Goal: Transaction & Acquisition: Purchase product/service

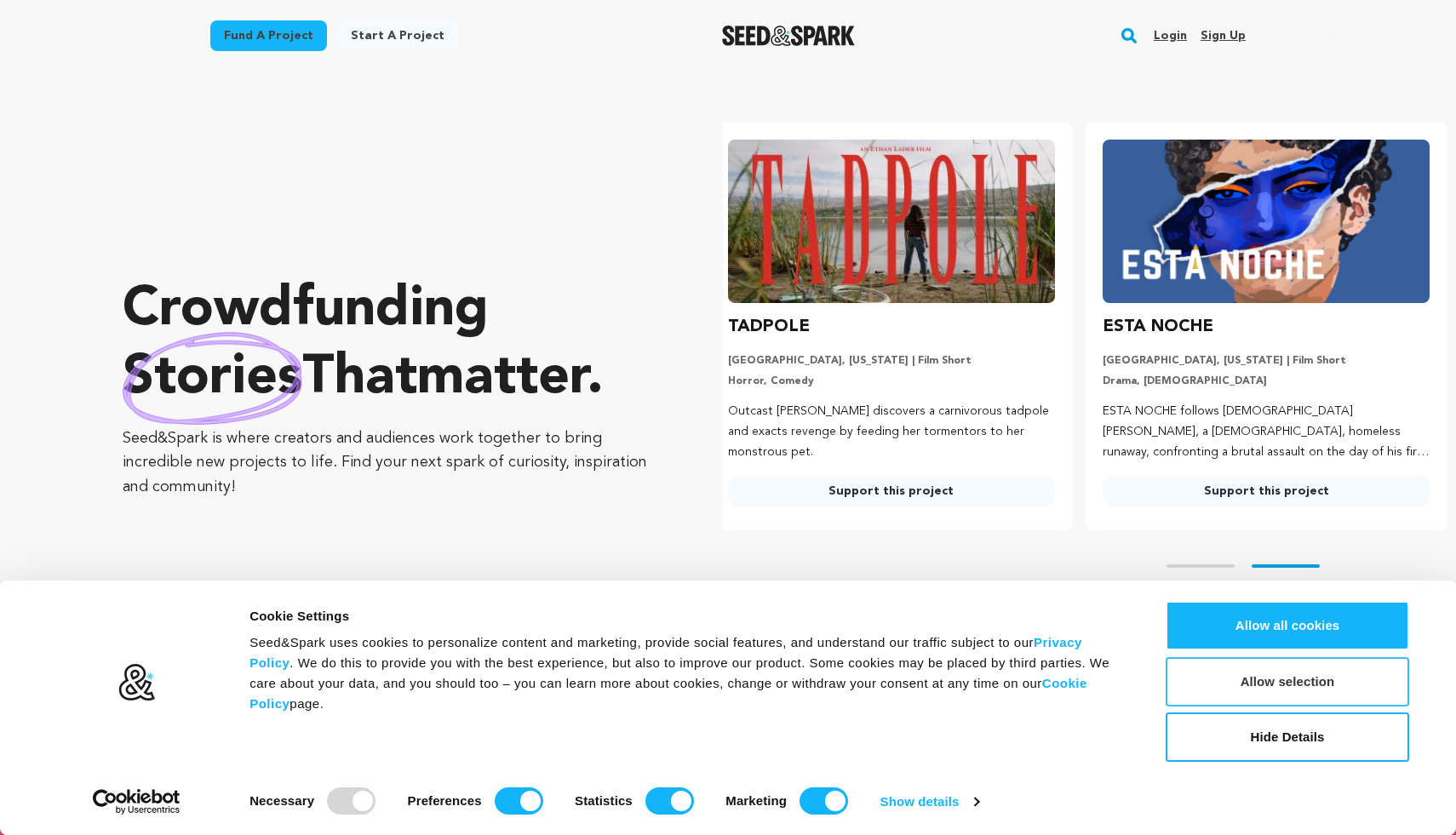
scroll to position [0, 388]
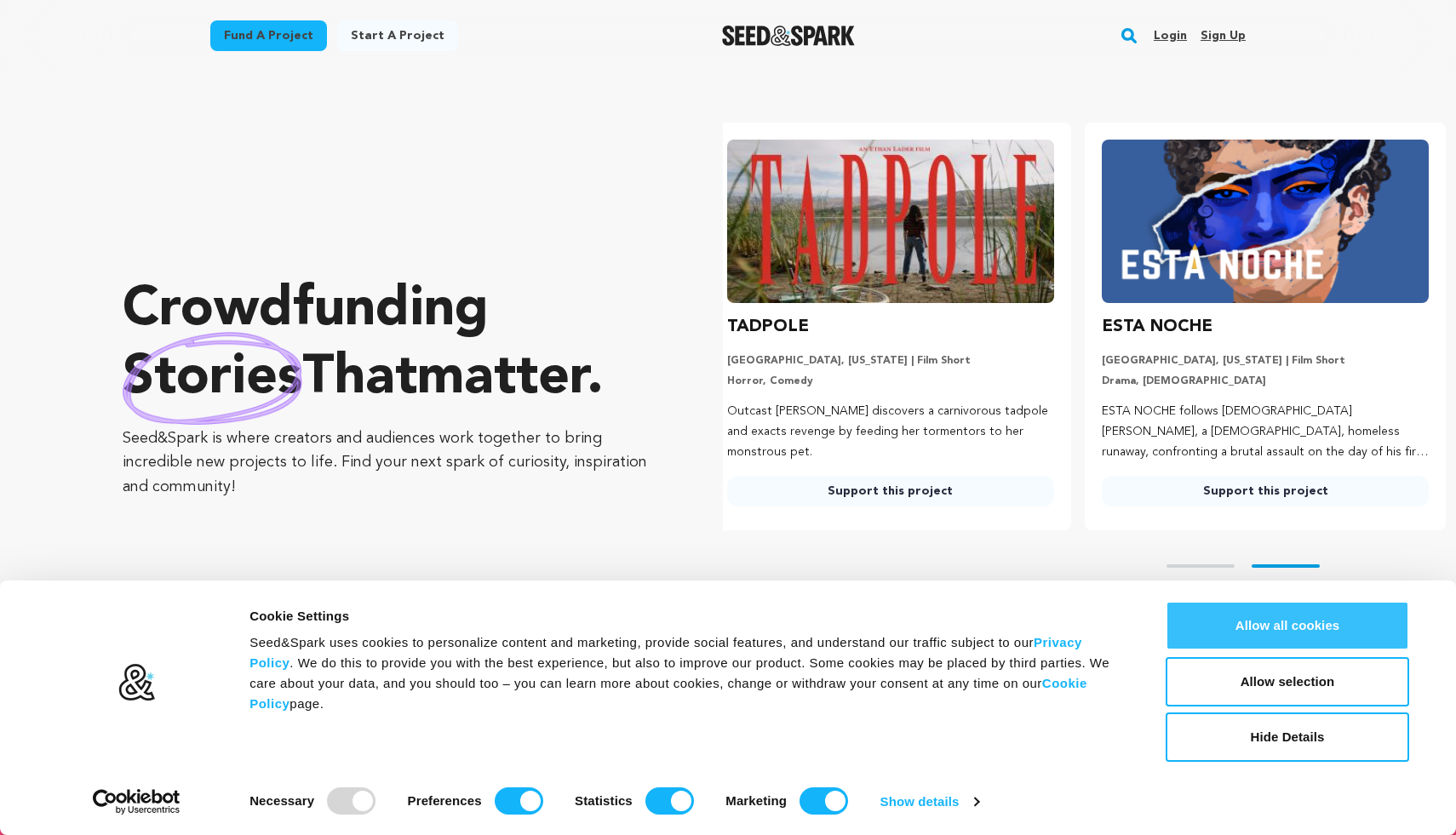
click at [1228, 624] on button "Allow all cookies" at bounding box center [1288, 625] width 244 height 49
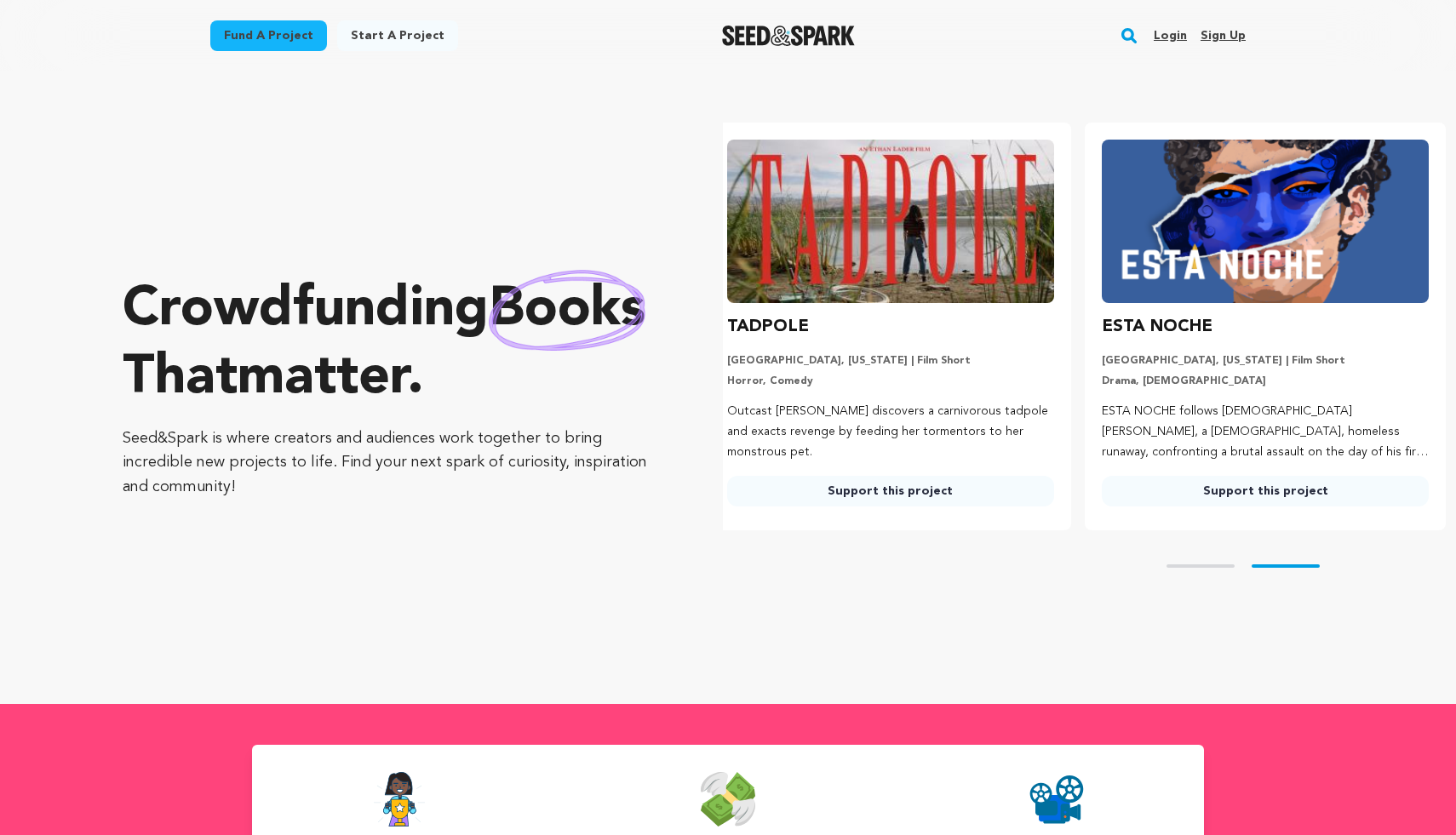
click at [963, 497] on link "Support this project" at bounding box center [891, 490] width 327 height 30
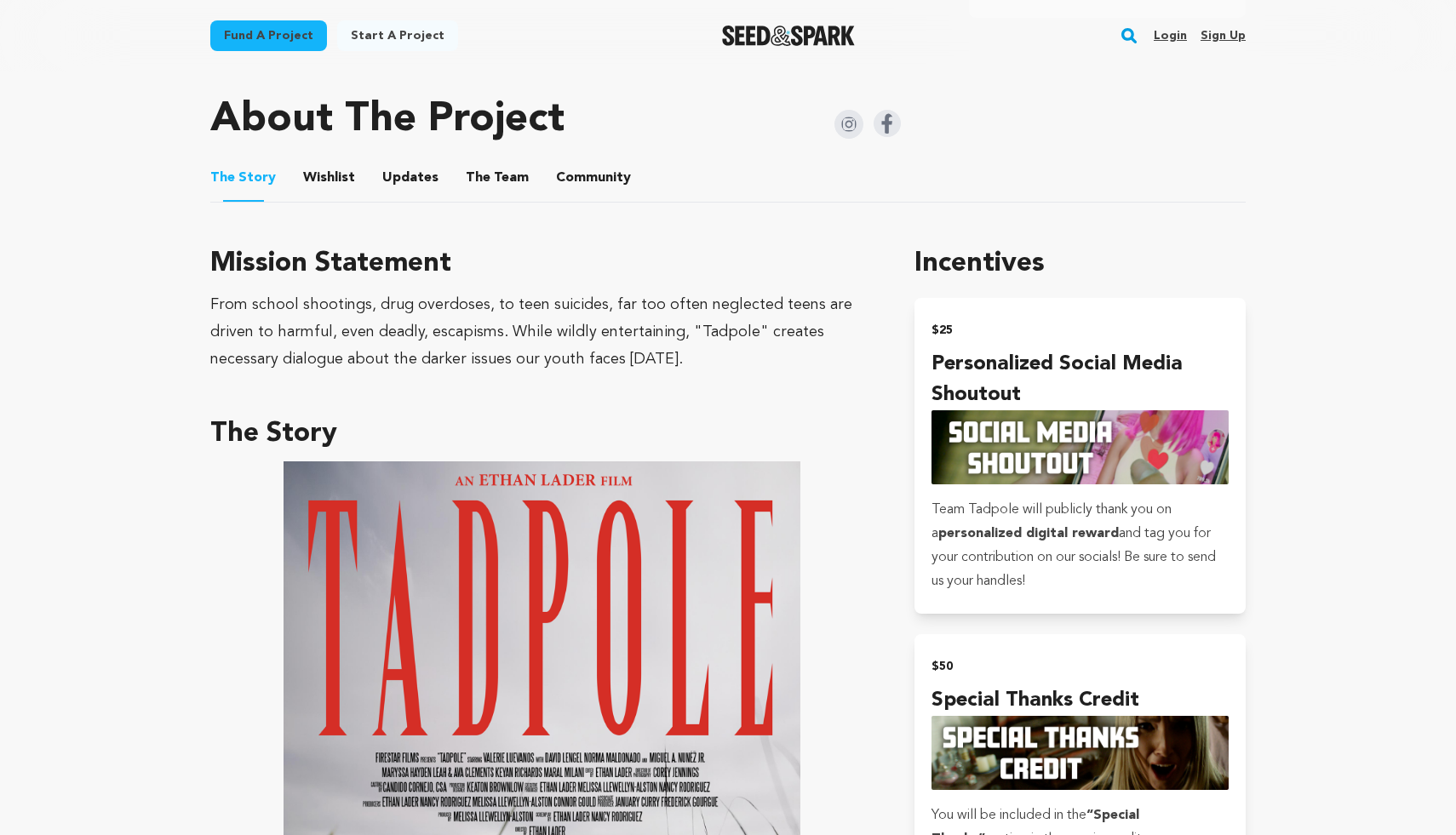
scroll to position [1071, 0]
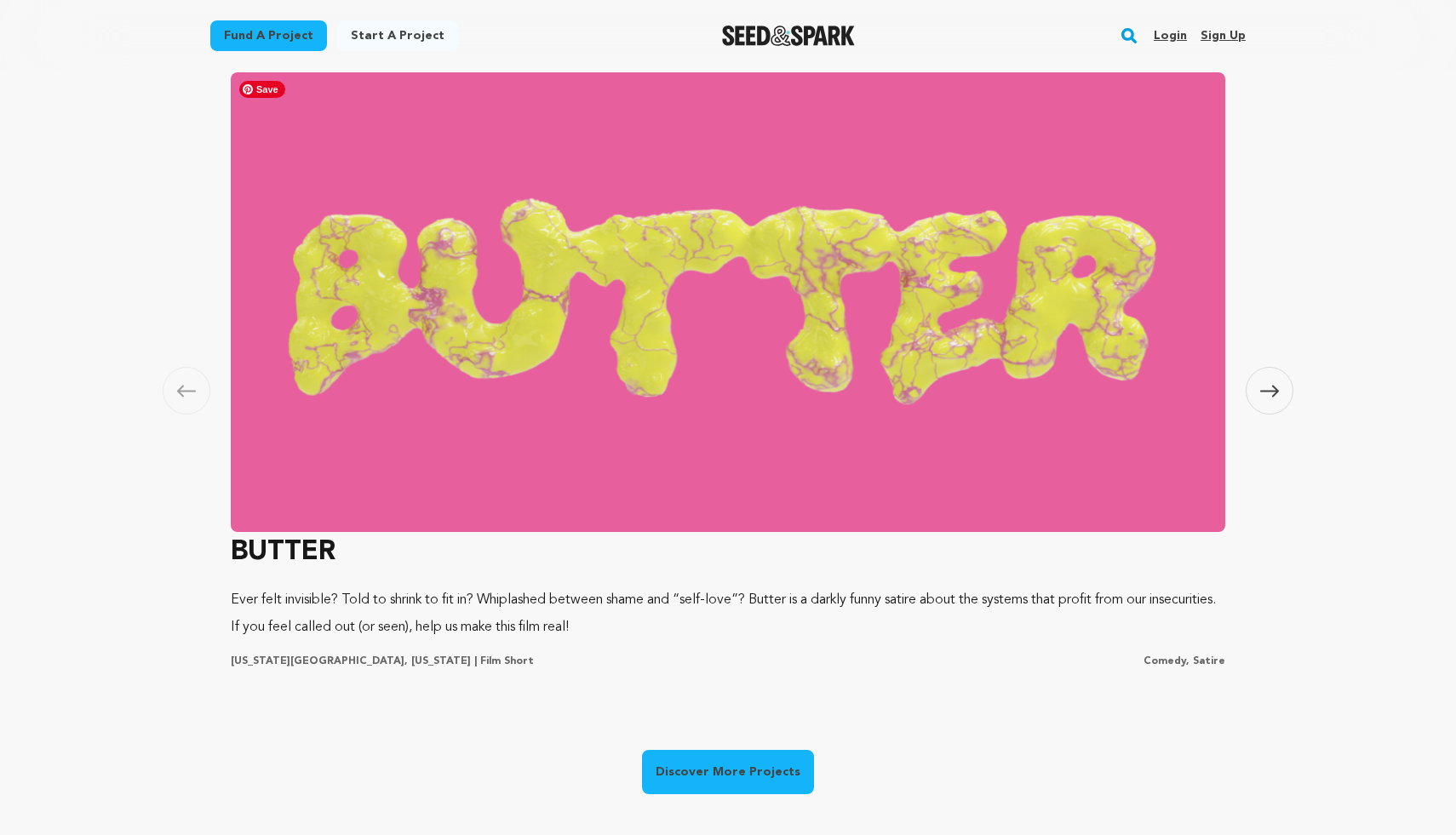
scroll to position [0, 388]
click at [877, 425] on img at bounding box center [728, 302] width 995 height 460
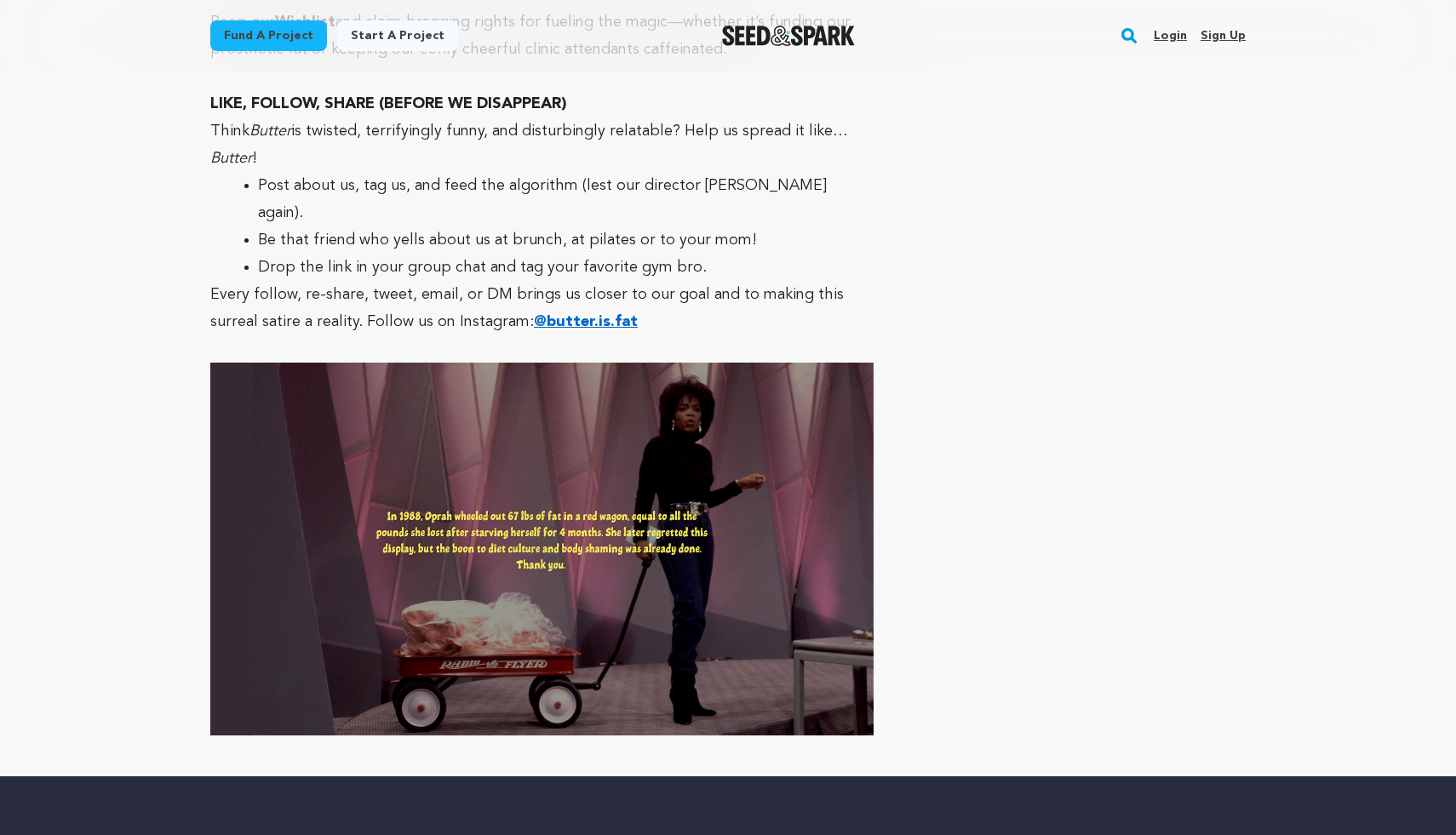
scroll to position [8048, 0]
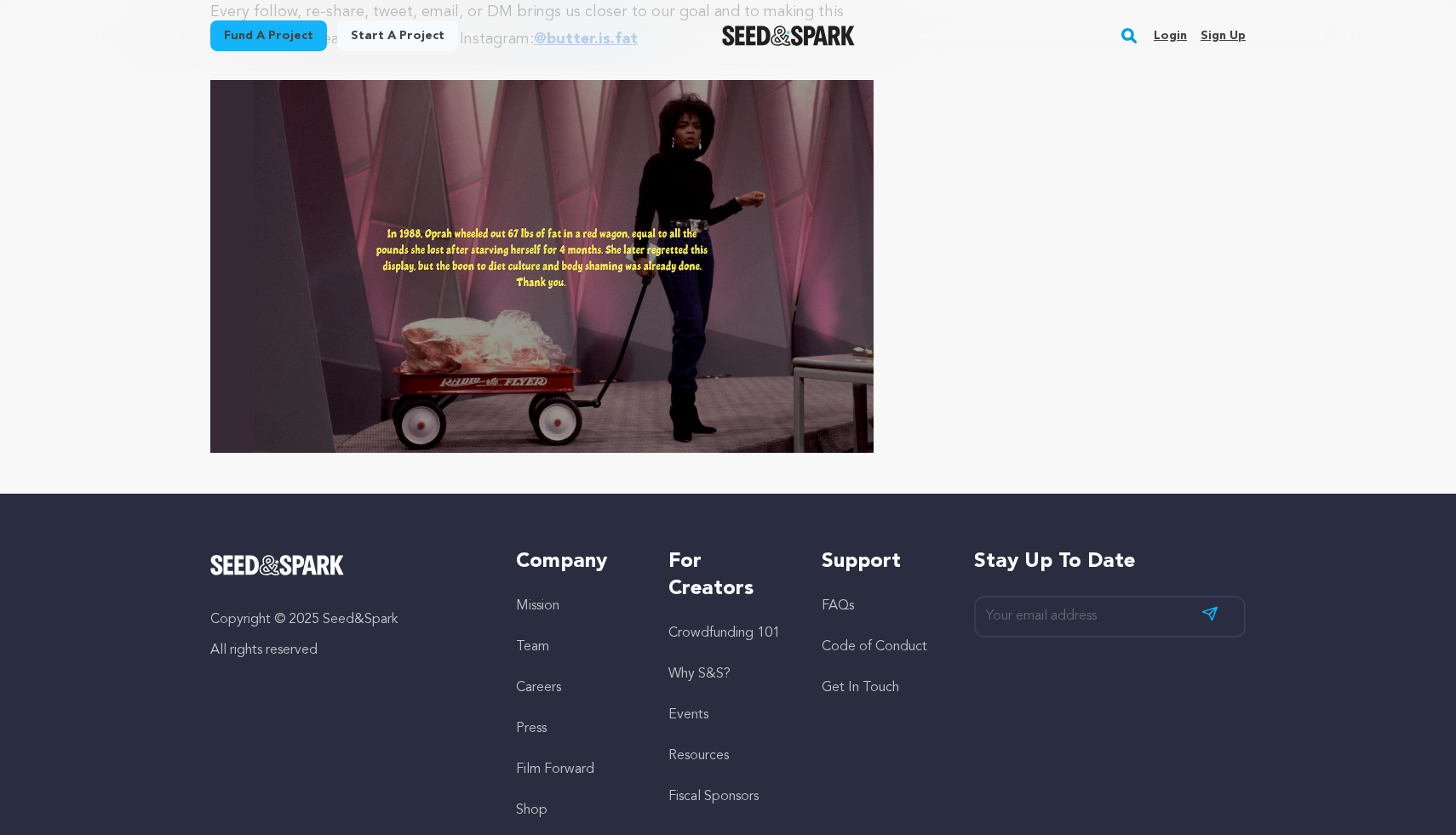
click at [804, 38] on img "Seed&Spark Homepage" at bounding box center [789, 36] width 134 height 20
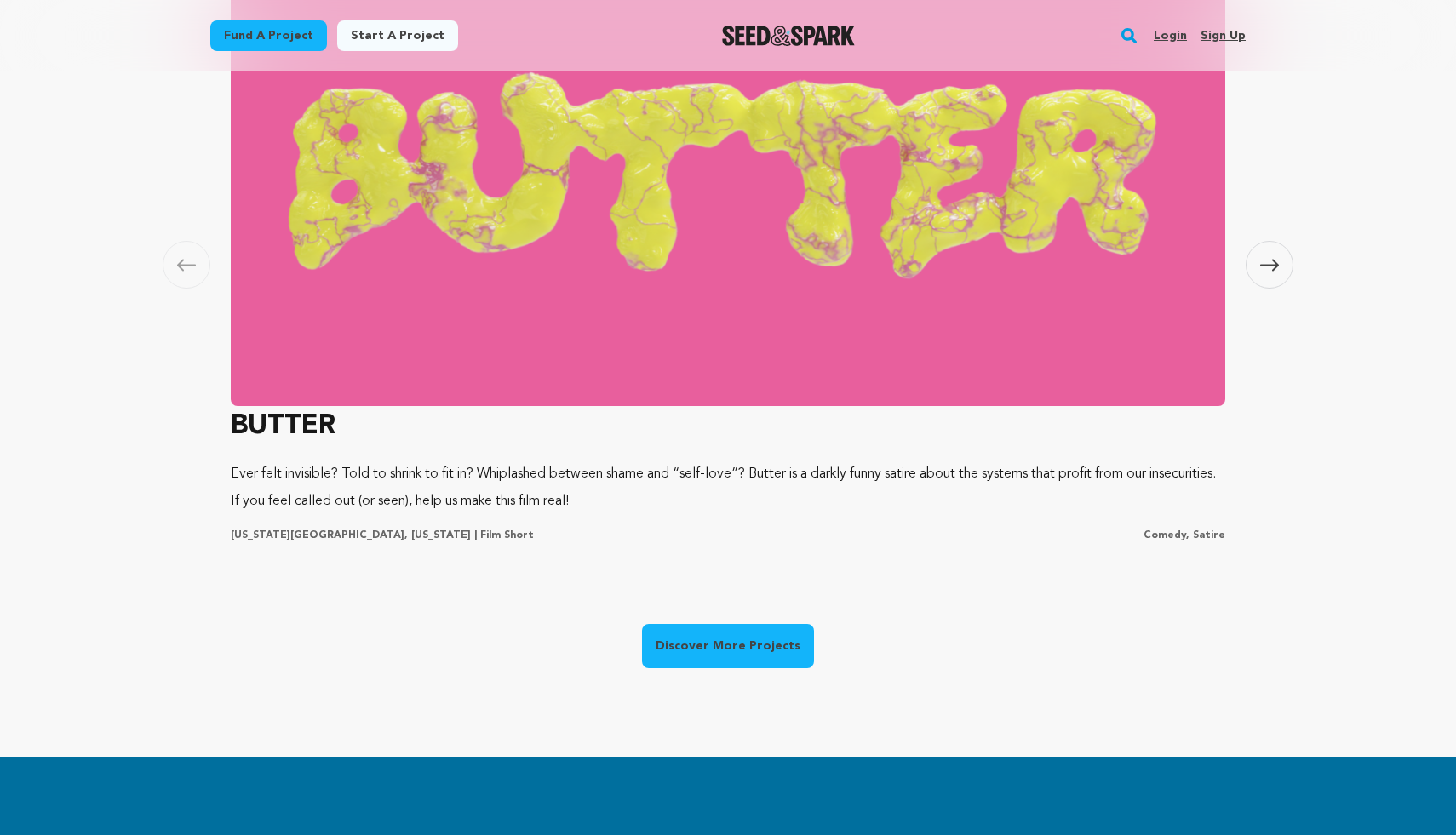
scroll to position [1404, 0]
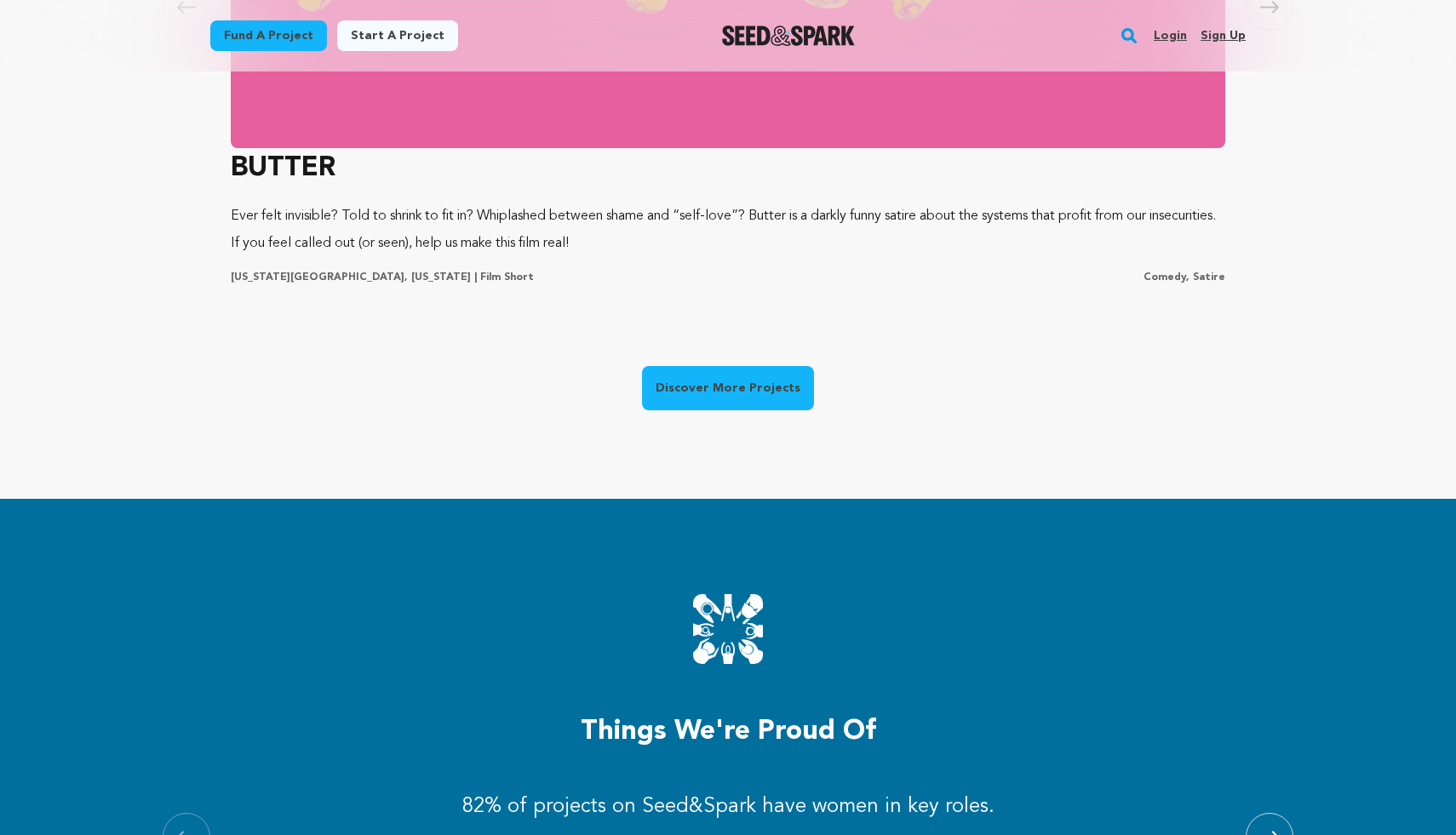
click at [788, 397] on link "Discover More Projects" at bounding box center [728, 388] width 172 height 44
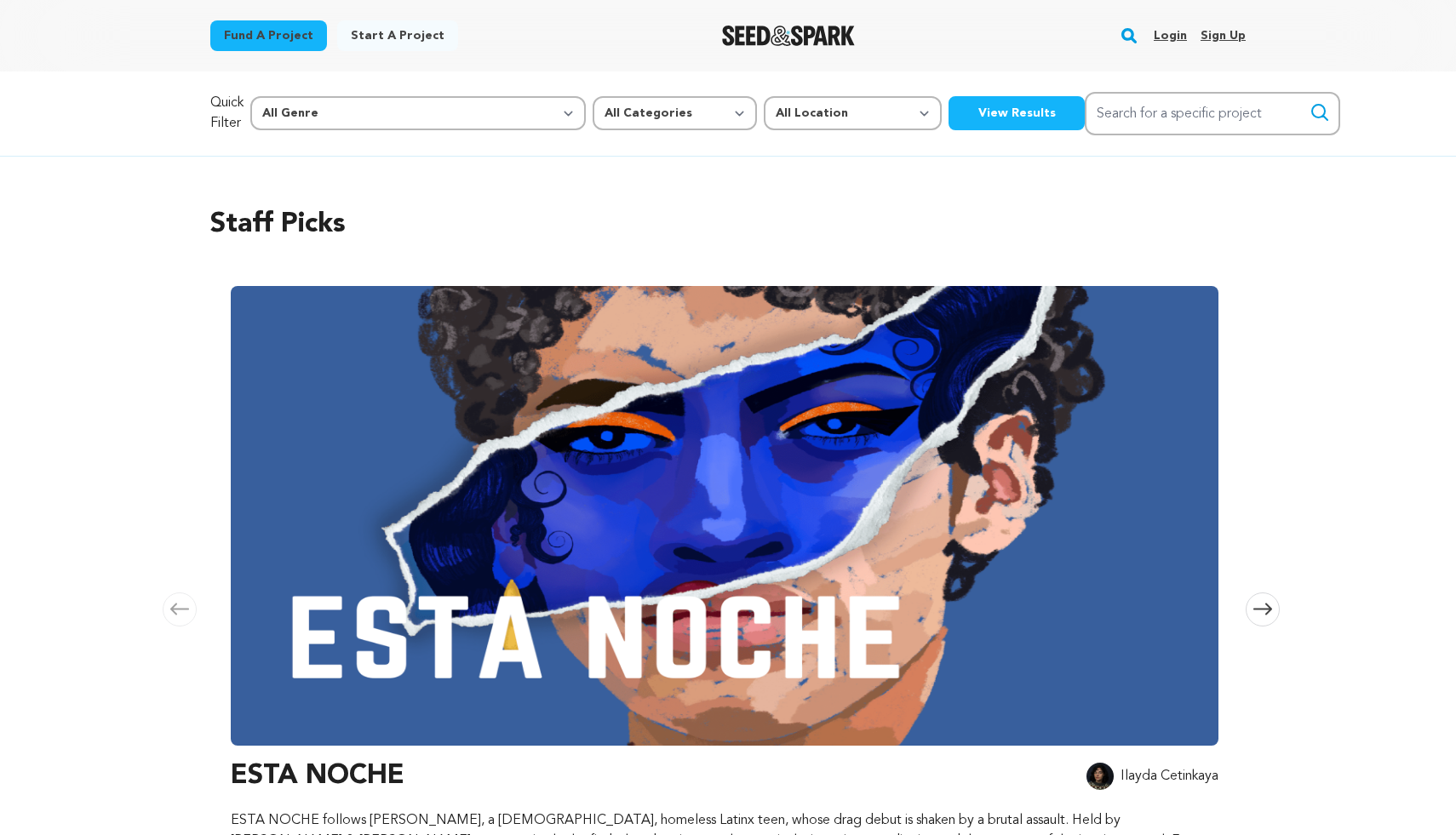
scroll to position [391, 0]
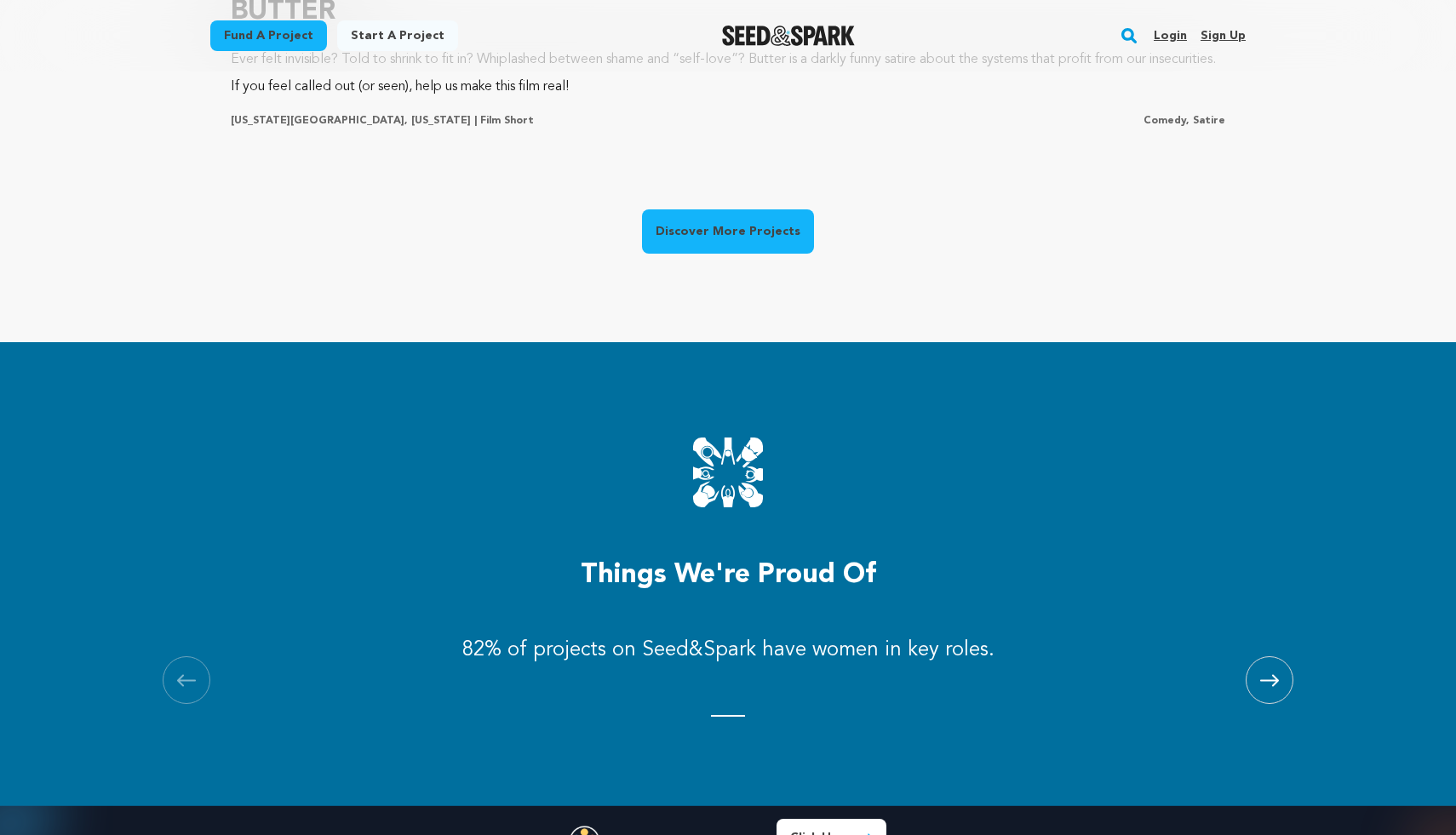
scroll to position [1847, 0]
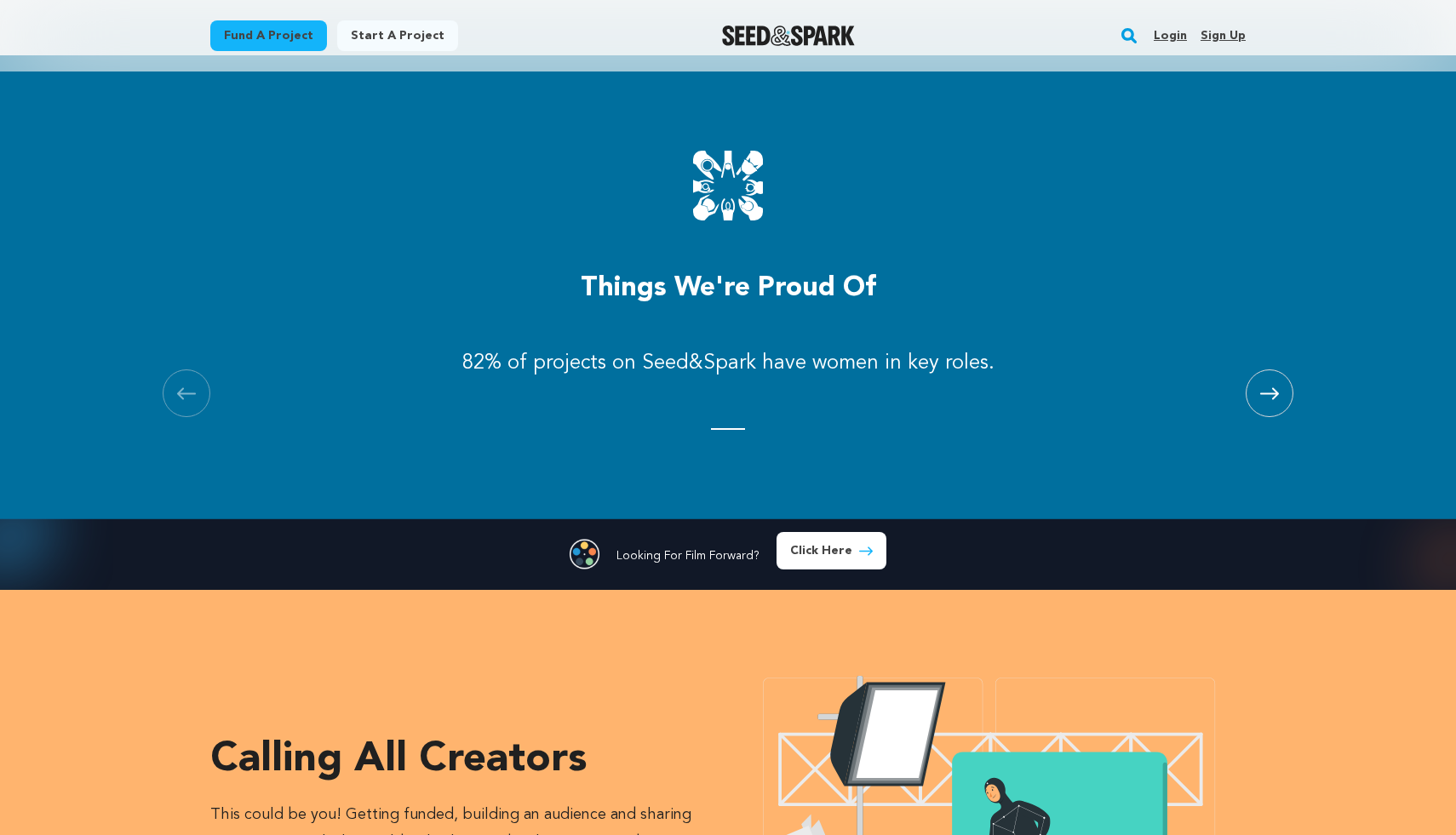
click at [1274, 403] on span at bounding box center [1269, 393] width 48 height 48
click at [1274, 401] on span at bounding box center [1269, 393] width 48 height 48
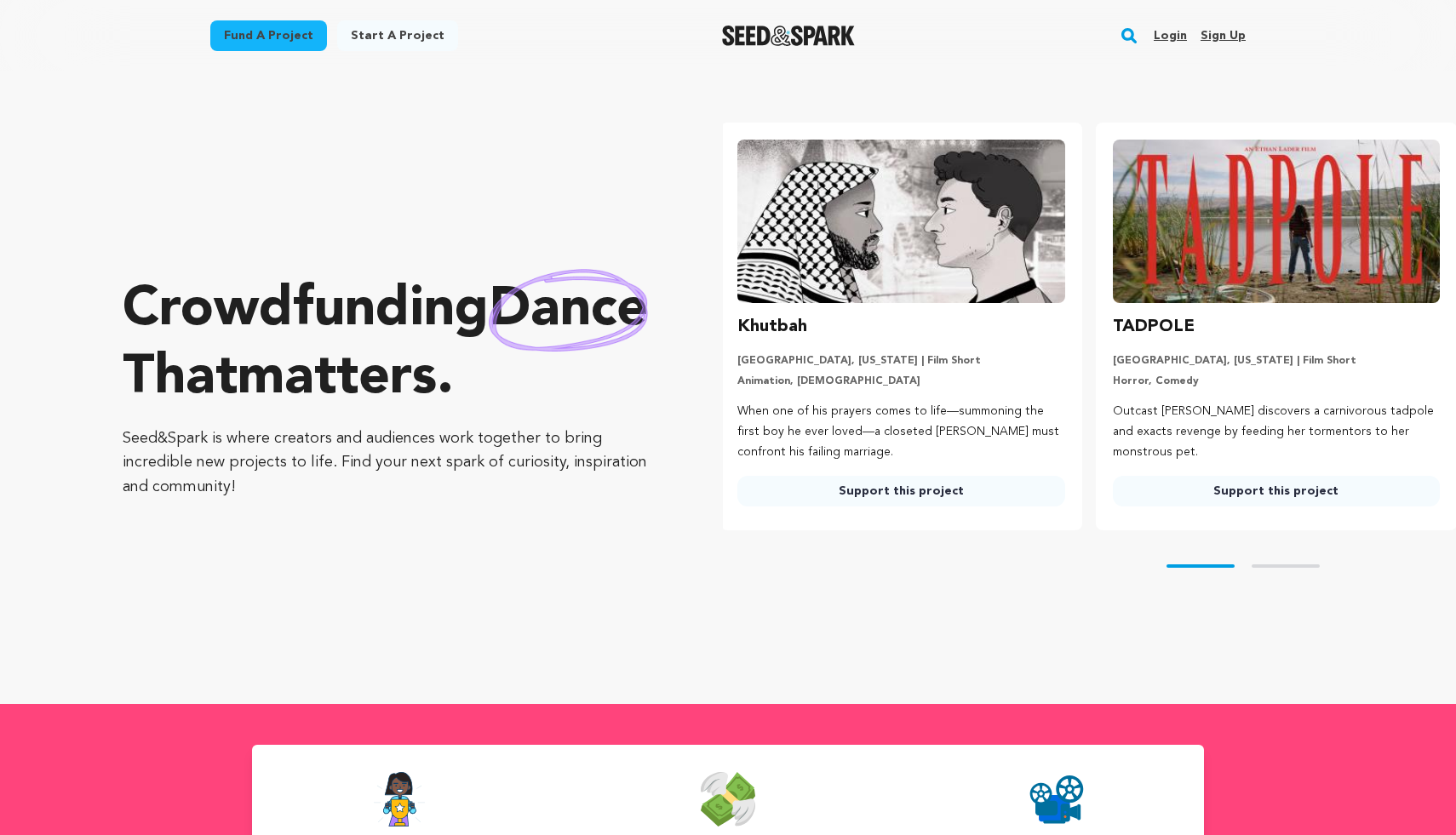
scroll to position [0, 0]
